Goal: Communication & Community: Connect with others

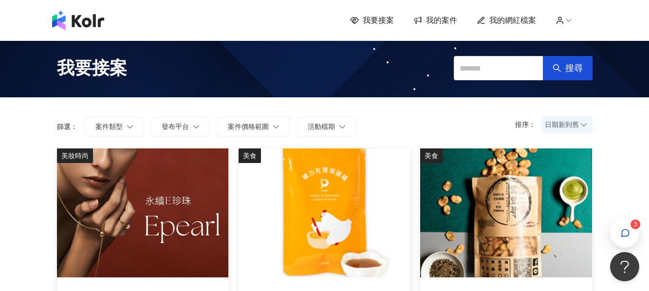
click at [445, 28] on div "我要接案 我的案件 我的網紅檔案 3" at bounding box center [324, 20] width 555 height 19
click at [443, 20] on span "我的案件" at bounding box center [441, 20] width 31 height 11
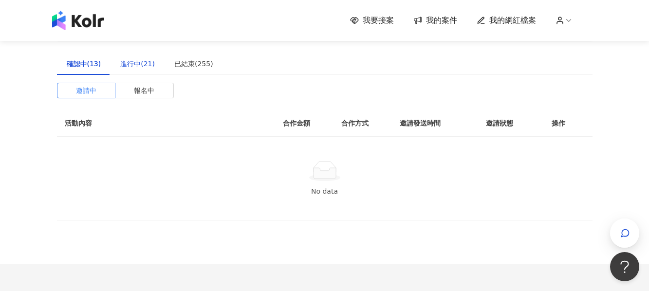
click at [141, 62] on div "進行中(21)" at bounding box center [137, 63] width 35 height 11
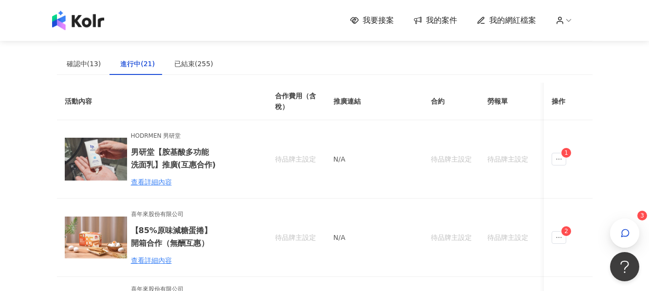
click at [379, 20] on span "我要接案" at bounding box center [378, 20] width 31 height 11
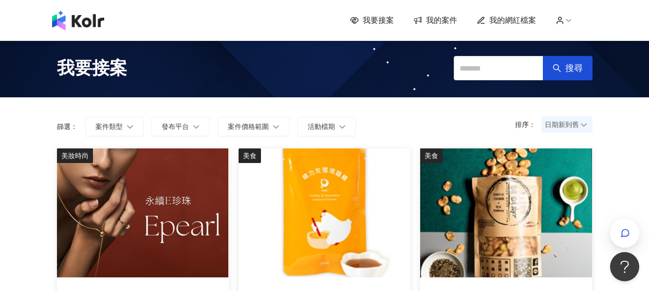
click at [436, 24] on span "我的案件" at bounding box center [441, 20] width 31 height 11
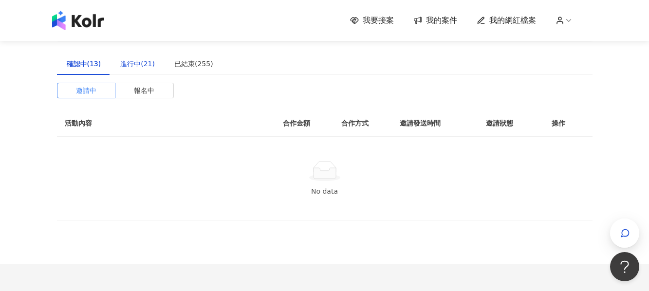
click at [139, 61] on div "進行中(21)" at bounding box center [137, 63] width 35 height 11
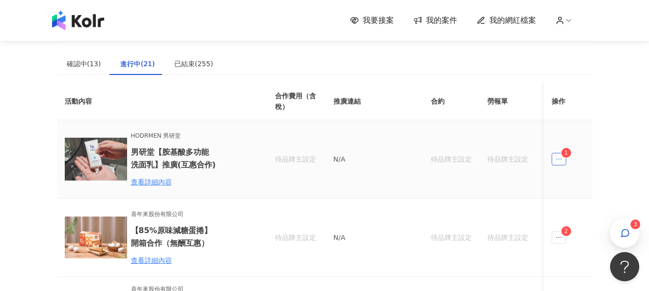
click at [553, 160] on span "ellipsis" at bounding box center [559, 159] width 15 height 13
click at [572, 211] on li "傳訊 1" at bounding box center [578, 202] width 49 height 19
click at [561, 156] on icon "ellipsis" at bounding box center [558, 159] width 7 height 7
click at [573, 205] on div "傳訊 1" at bounding box center [577, 203] width 37 height 11
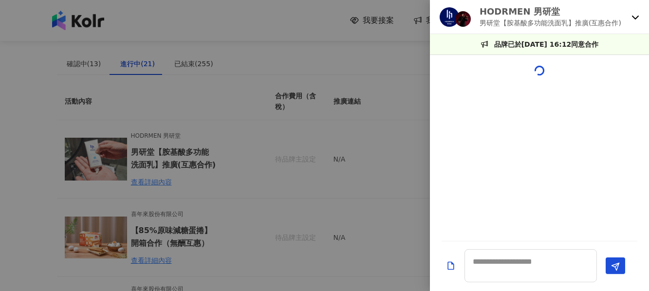
scroll to position [715, 0]
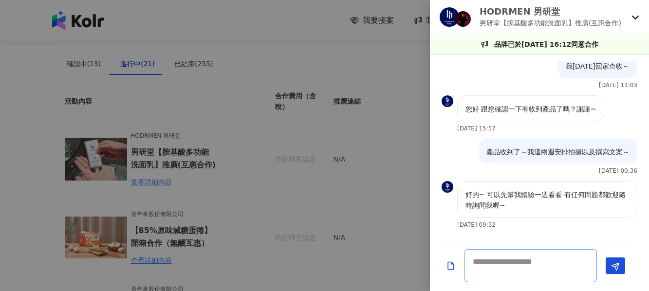
click at [516, 259] on textarea at bounding box center [530, 265] width 132 height 33
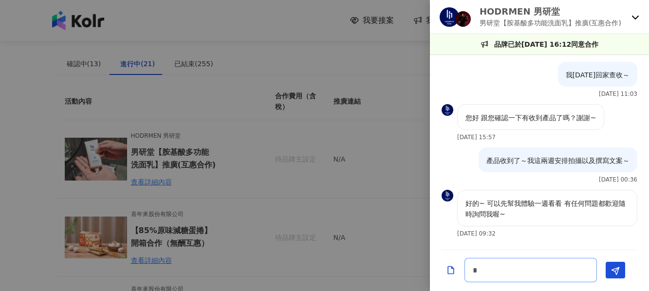
type textarea "**"
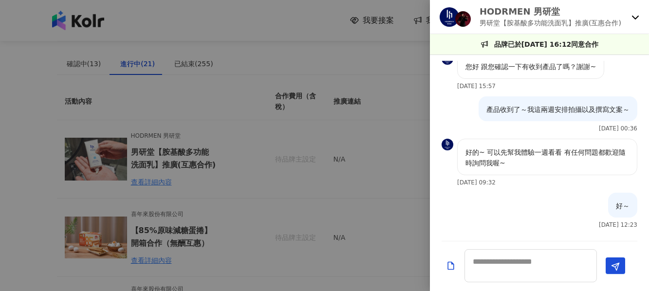
click at [410, 233] on div at bounding box center [324, 145] width 649 height 291
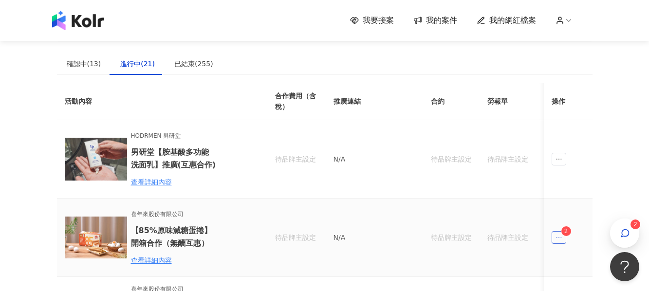
click at [560, 239] on icon "ellipsis" at bounding box center [558, 237] width 7 height 7
click at [572, 223] on li "傳訊 2" at bounding box center [578, 217] width 49 height 19
click at [559, 239] on icon "ellipsis" at bounding box center [558, 237] width 7 height 7
click at [579, 217] on div "傳訊 2" at bounding box center [577, 217] width 37 height 11
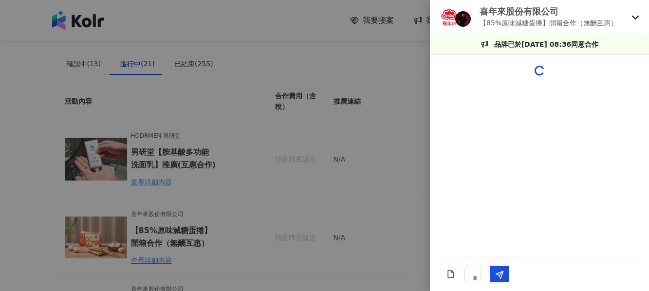
scroll to position [1096, 0]
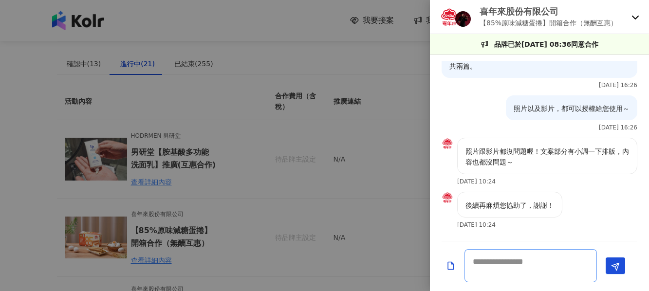
click at [523, 274] on textarea at bounding box center [530, 265] width 132 height 33
type textarea "**"
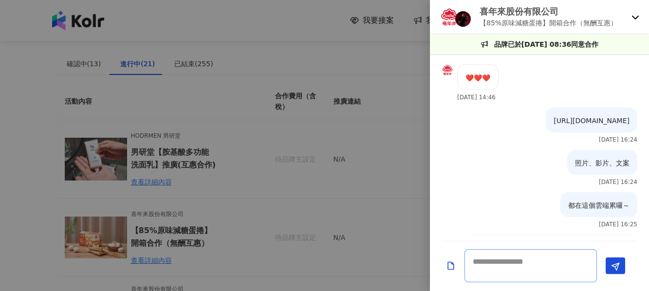
scroll to position [825, 0]
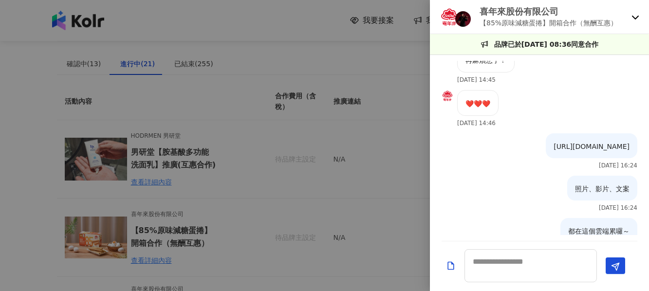
click at [554, 148] on p "[URL][DOMAIN_NAME]" at bounding box center [592, 146] width 76 height 11
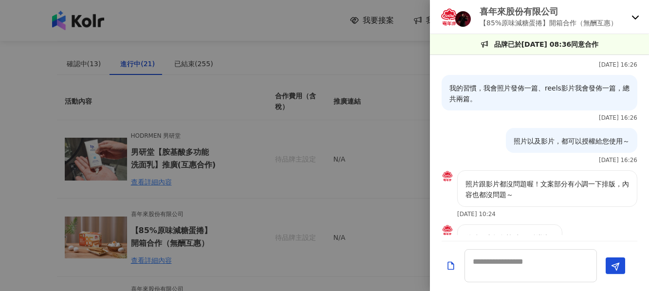
scroll to position [1138, 0]
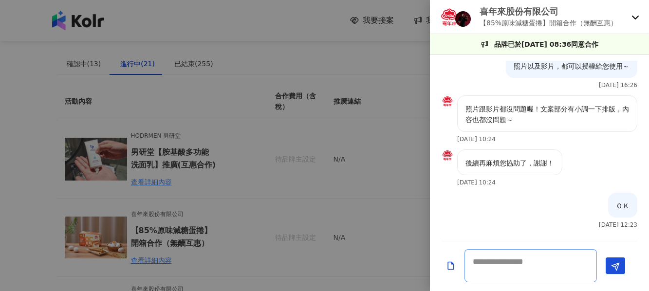
click at [525, 269] on textarea at bounding box center [530, 265] width 132 height 33
